Goal: Information Seeking & Learning: Find specific fact

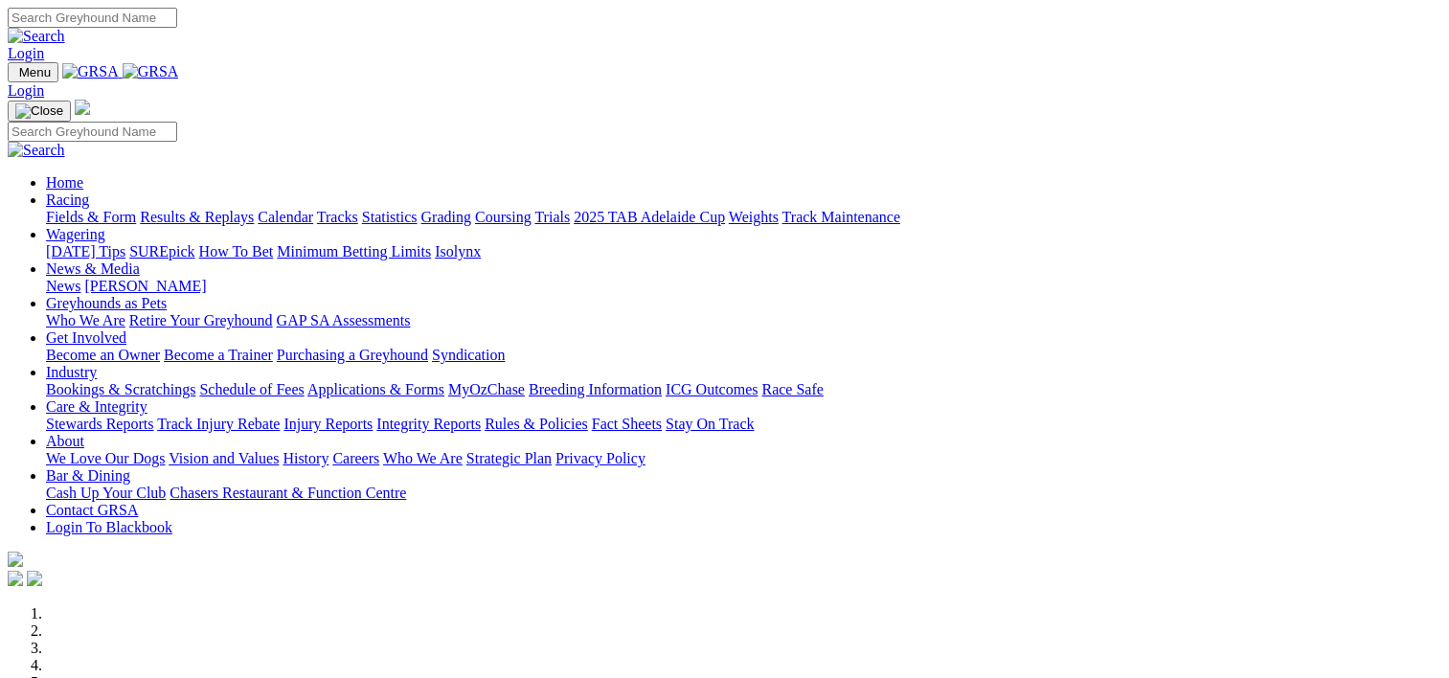
scroll to position [820, 0]
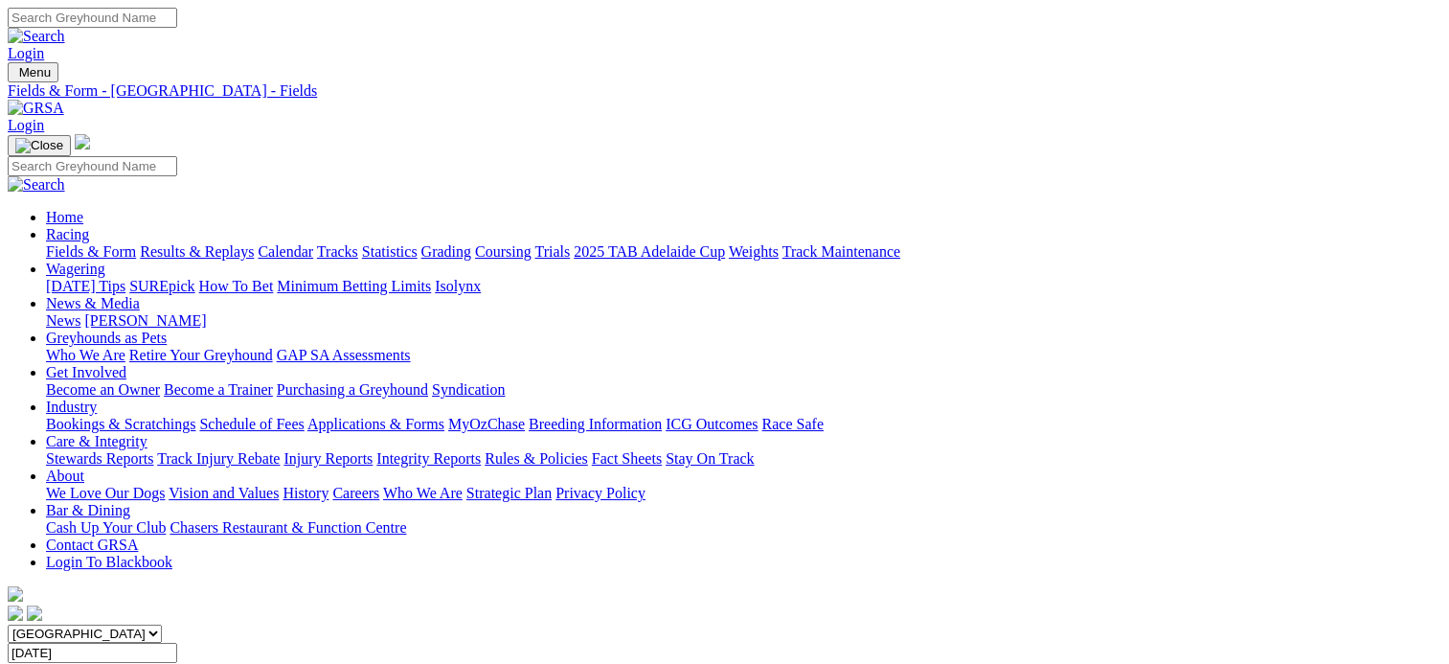
click at [531, 243] on link "Coursing" at bounding box center [503, 251] width 56 height 16
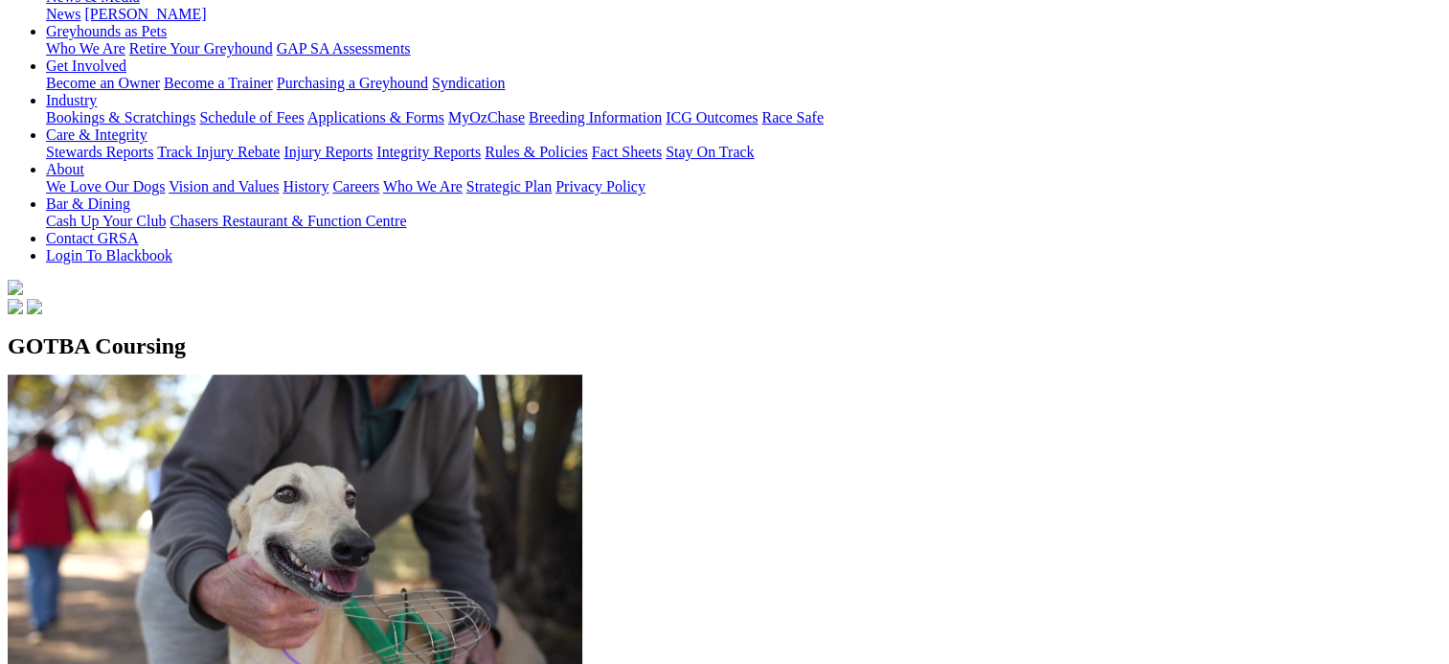
scroll to position [328, 0]
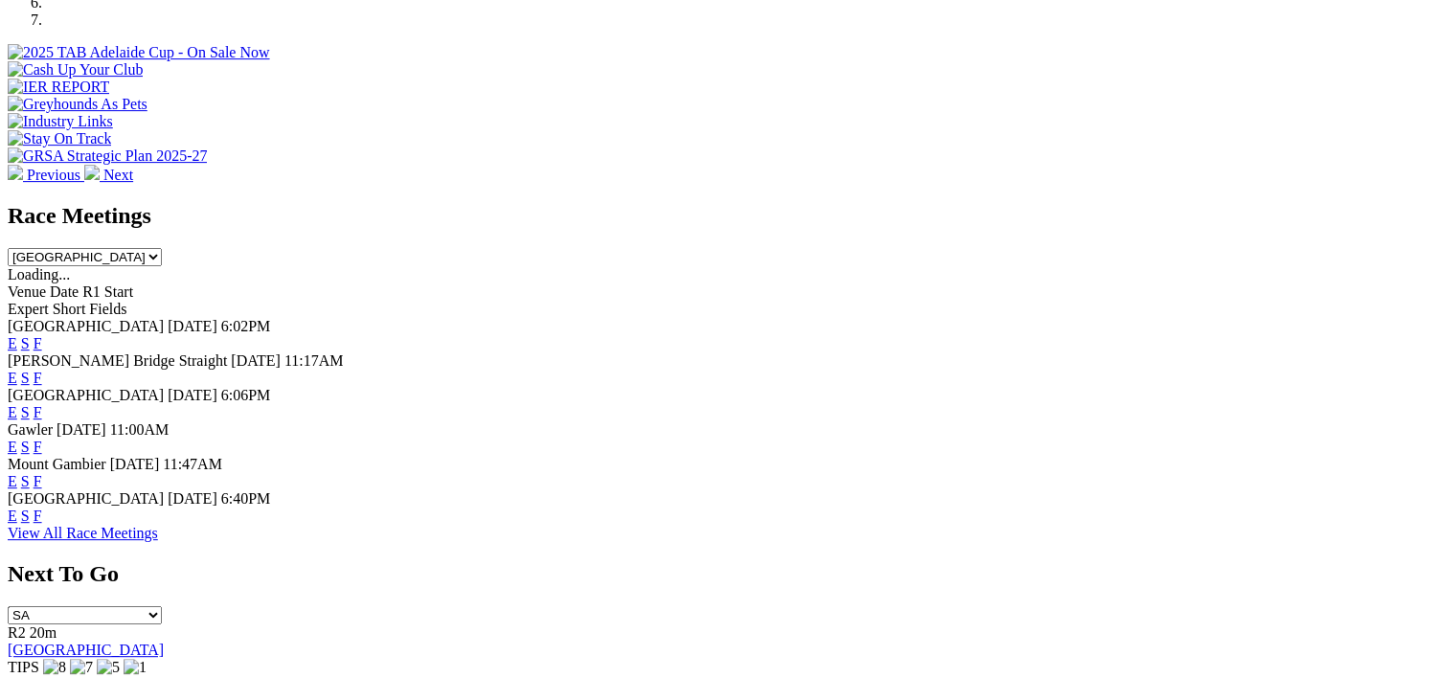
scroll to position [697, 0]
click at [42, 439] on link "F" at bounding box center [38, 447] width 9 height 16
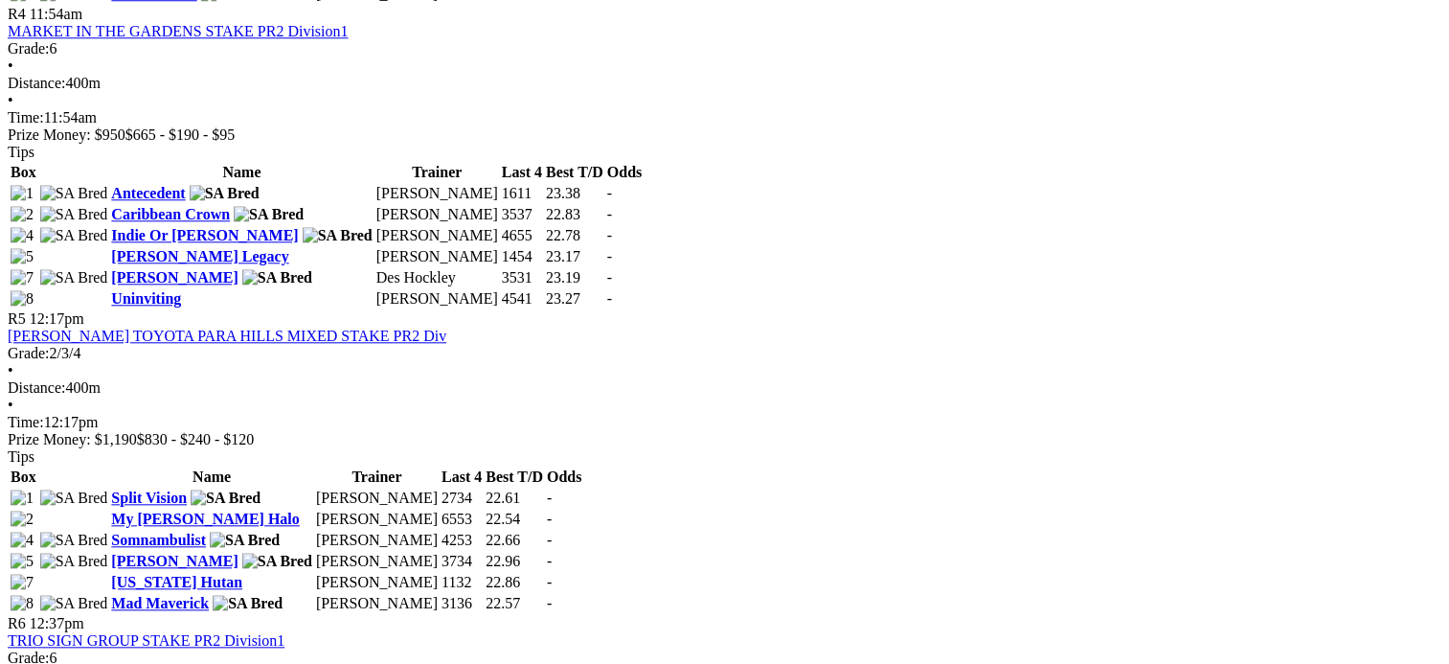
scroll to position [1873, 0]
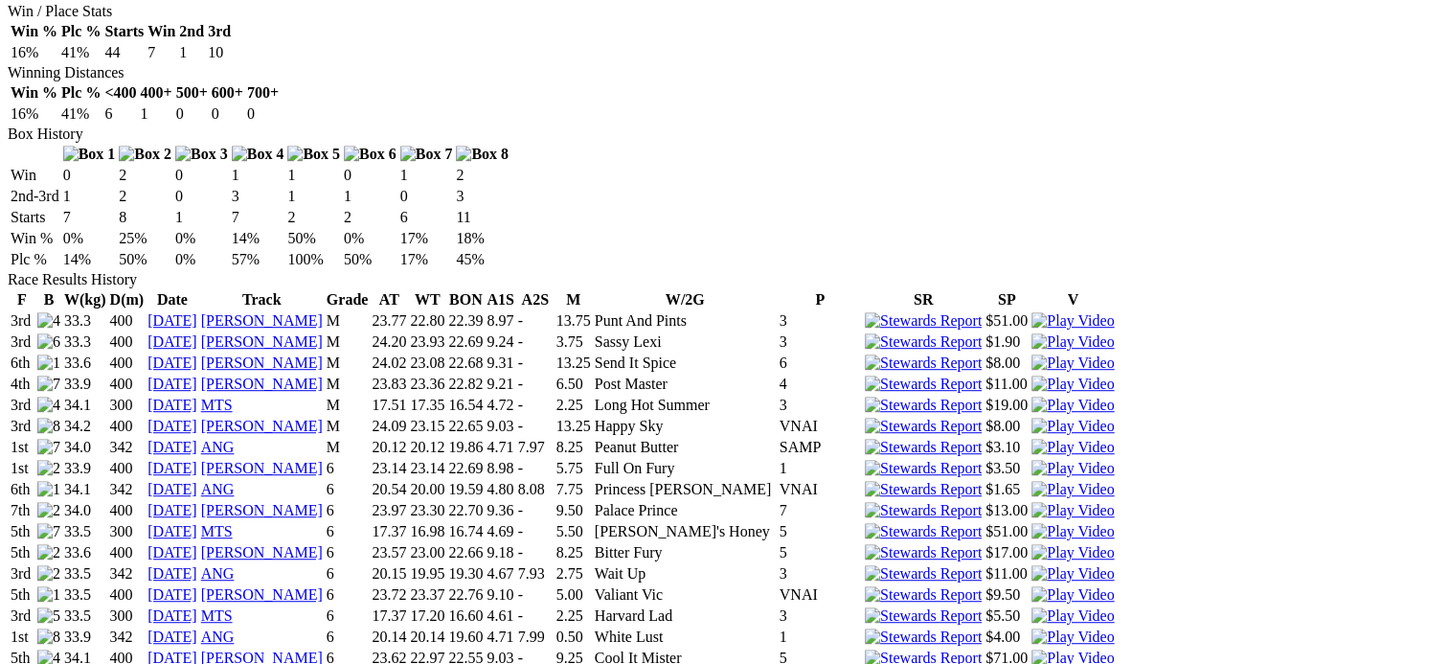
scroll to position [1475, 0]
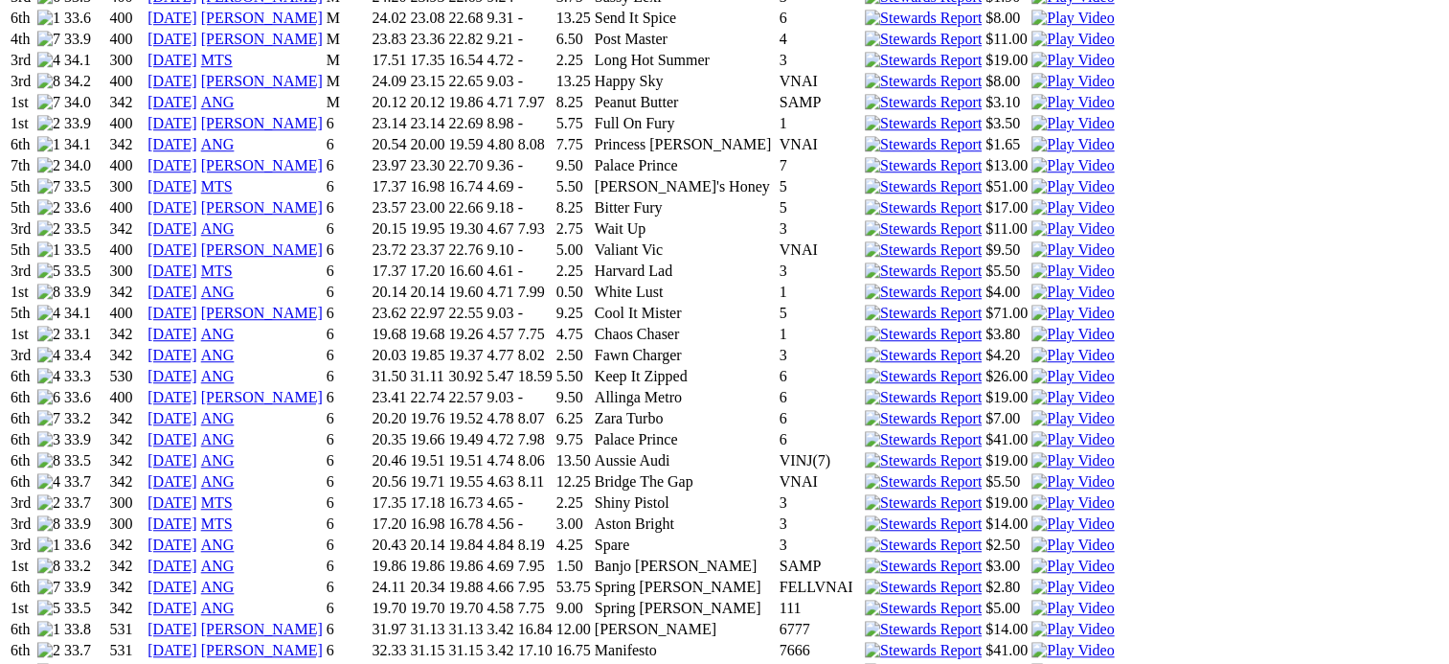
click at [197, 621] on link "[DATE]" at bounding box center [172, 629] width 50 height 16
